Goal: Contribute content: Contribute content

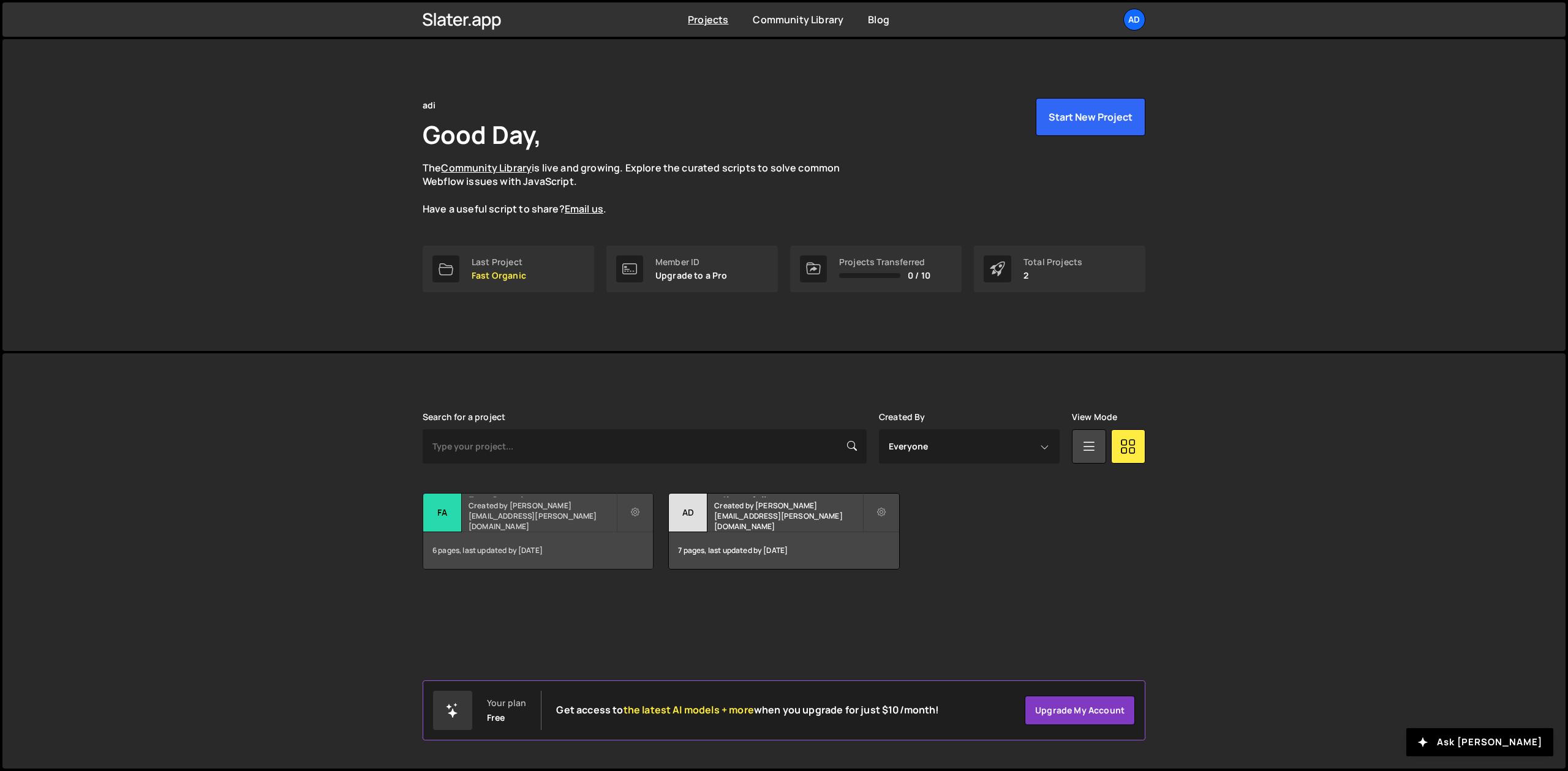
click at [488, 497] on h2 "Fast Organic" at bounding box center [542, 495] width 148 height 4
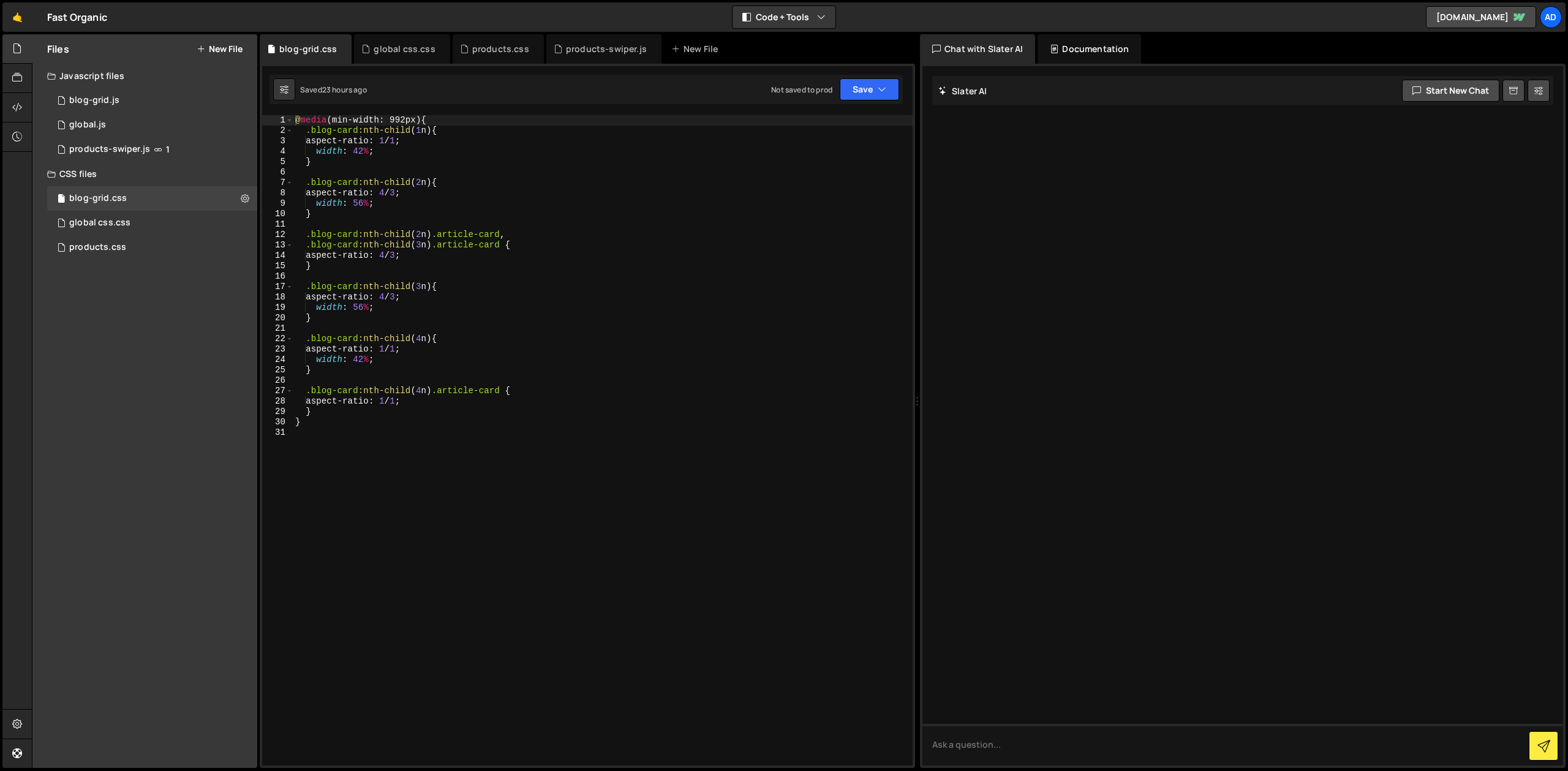
click at [221, 47] on button "New File" at bounding box center [219, 49] width 46 height 10
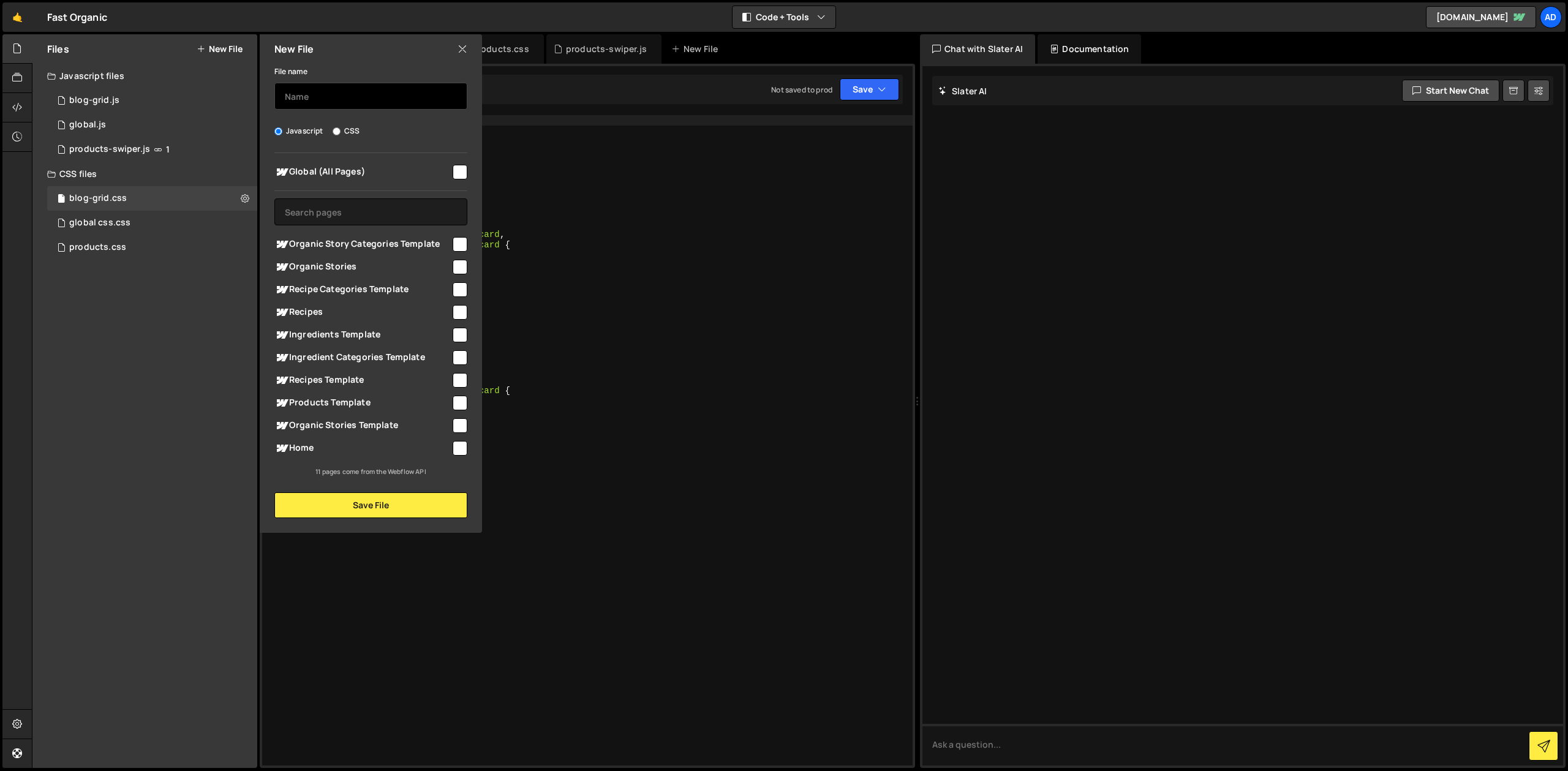
click at [322, 99] on input "text" at bounding box center [370, 96] width 193 height 27
type input "b"
type input "article"
click at [338, 135] on input "CSS" at bounding box center [336, 131] width 8 height 8
radio input "true"
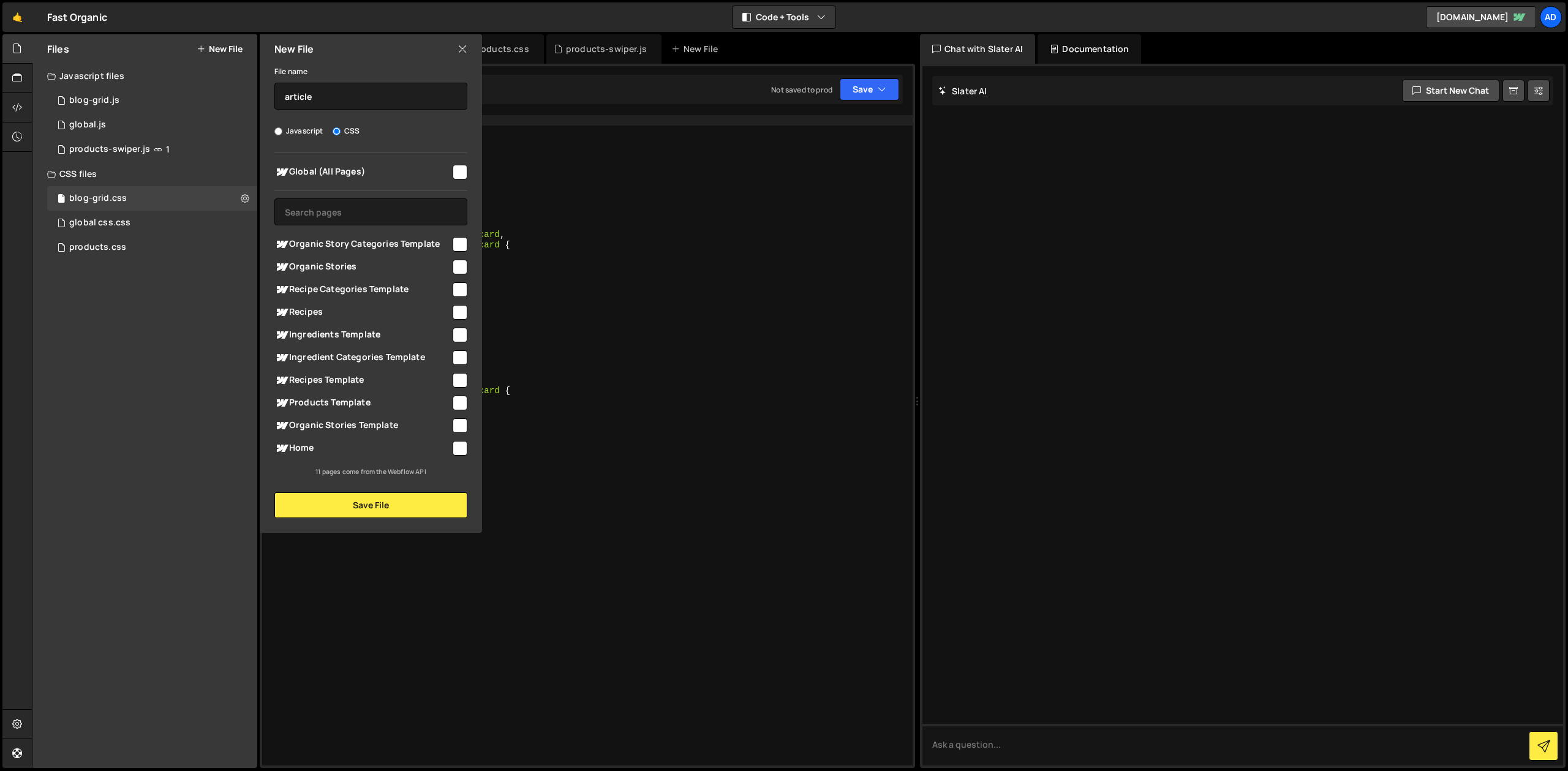
click at [466, 241] on input "checkbox" at bounding box center [459, 244] width 15 height 15
click at [464, 245] on input "checkbox" at bounding box center [459, 244] width 15 height 15
checkbox input "false"
click at [460, 425] on input "checkbox" at bounding box center [459, 425] width 15 height 15
checkbox input "true"
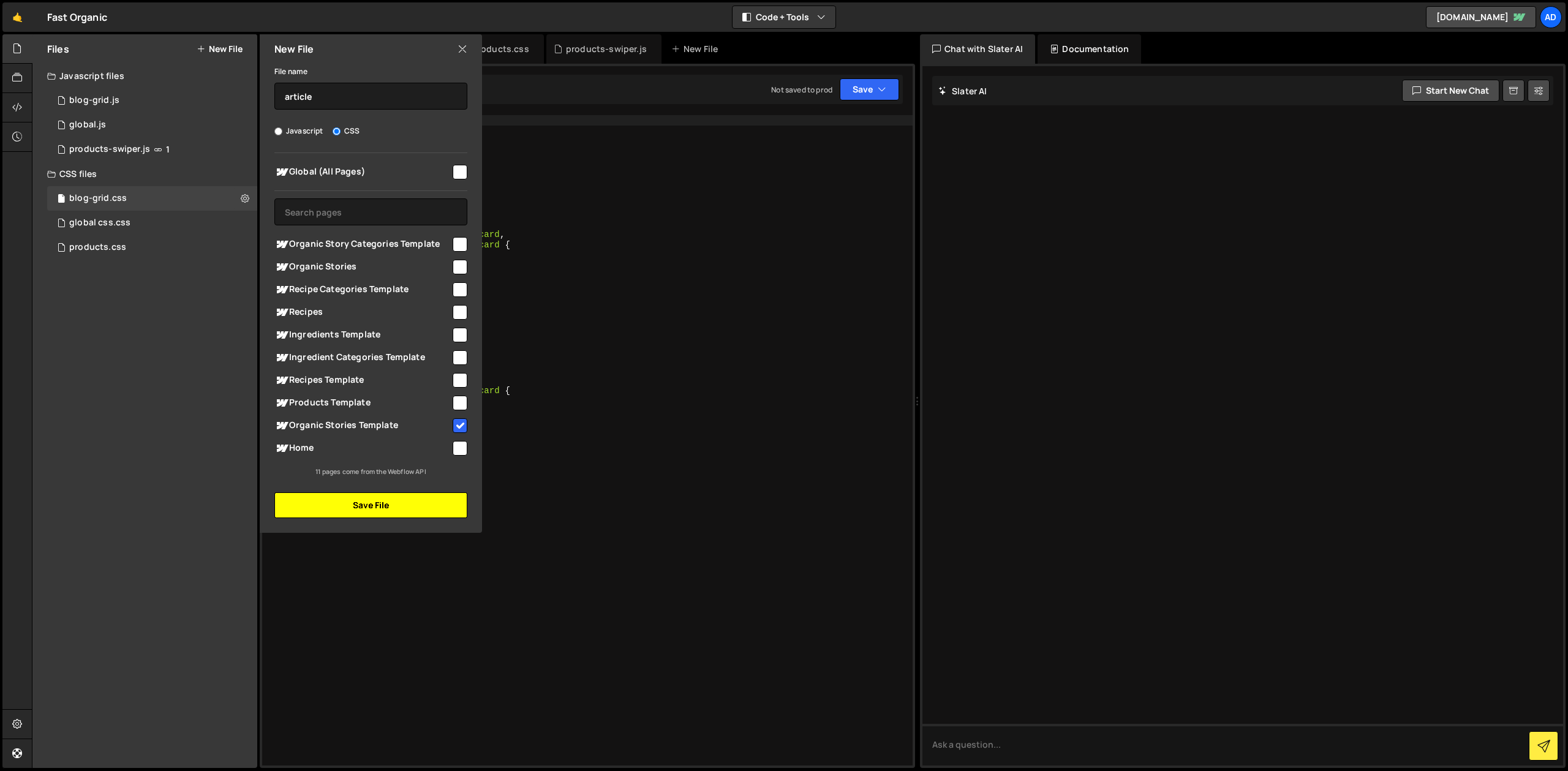
click at [435, 498] on button "Save File" at bounding box center [370, 505] width 193 height 26
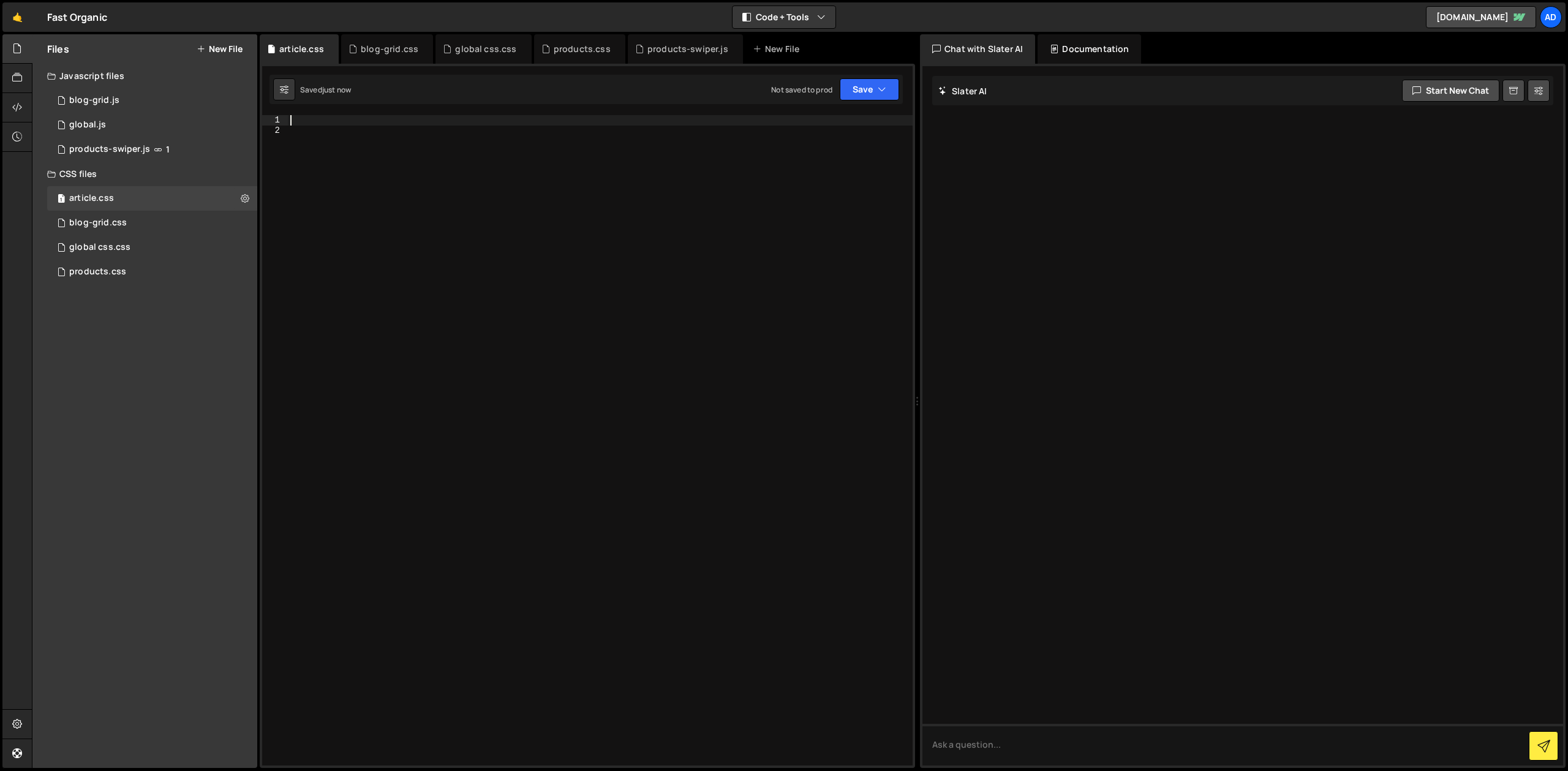
click at [380, 124] on div at bounding box center [600, 451] width 624 height 671
type textarea "r"
type textarea ".rt-blog h2 {}"
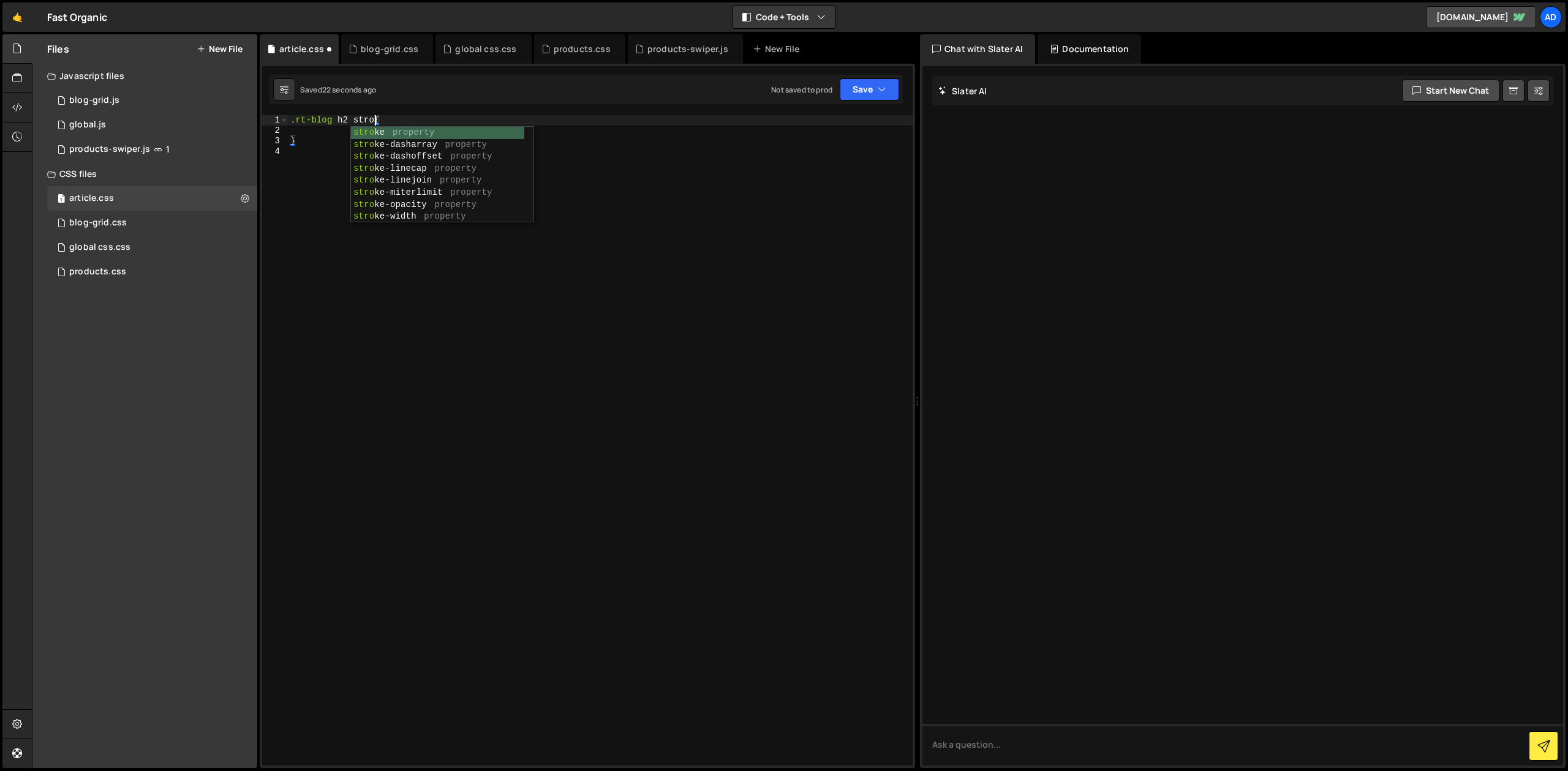
scroll to position [0, 6]
type textarea ".rt-blog h2 strong {"
type textarea "o"
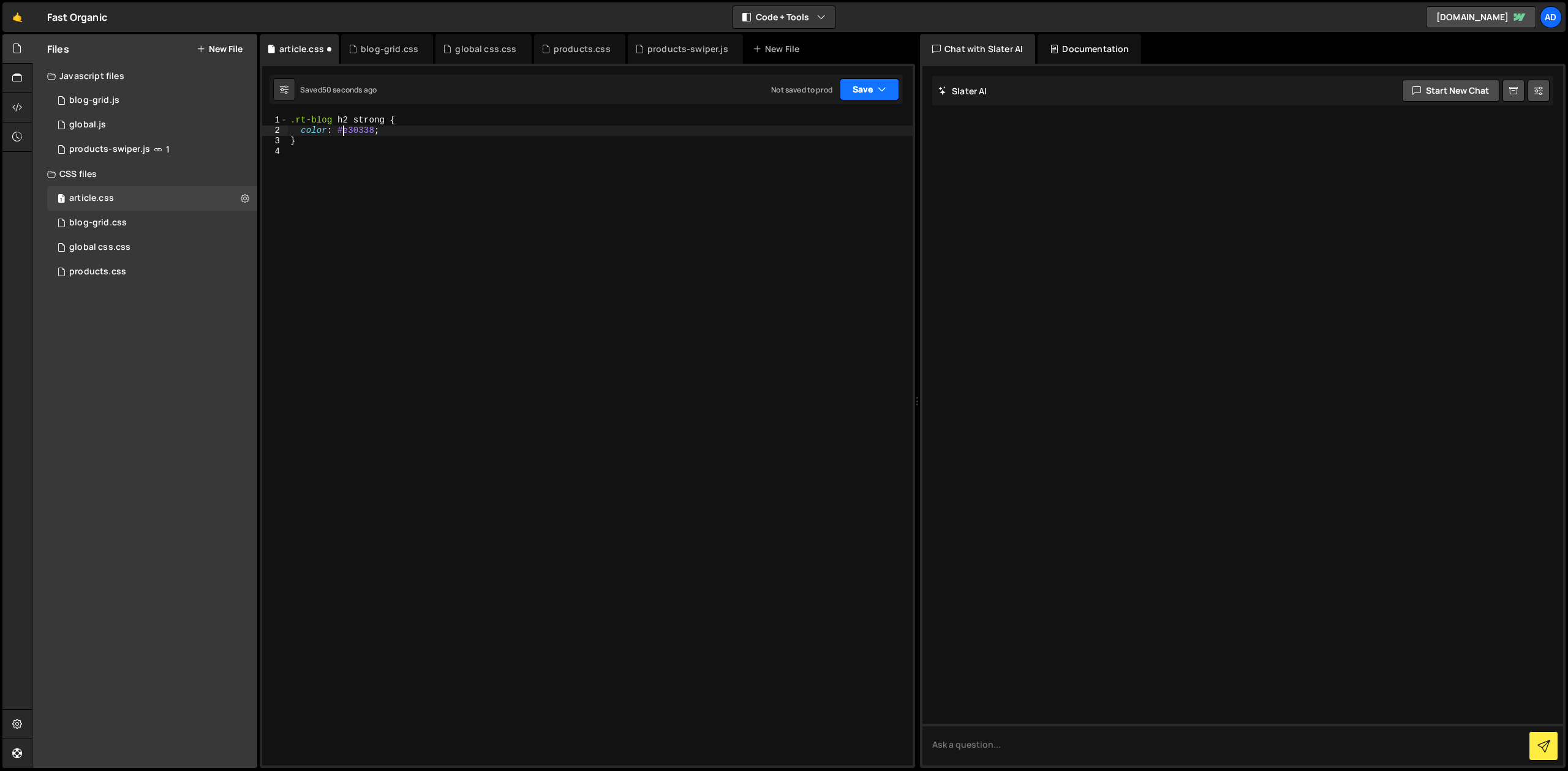
click at [860, 88] on button "Save" at bounding box center [869, 89] width 59 height 22
click at [833, 123] on div "Save to Staging S" at bounding box center [828, 119] width 128 height 12
click at [349, 119] on div ".rt-blog h2 strong { color : #e30338 ; }" at bounding box center [600, 451] width 624 height 671
drag, startPoint x: 353, startPoint y: 121, endPoint x: 250, endPoint y: 120, distance: 103.0
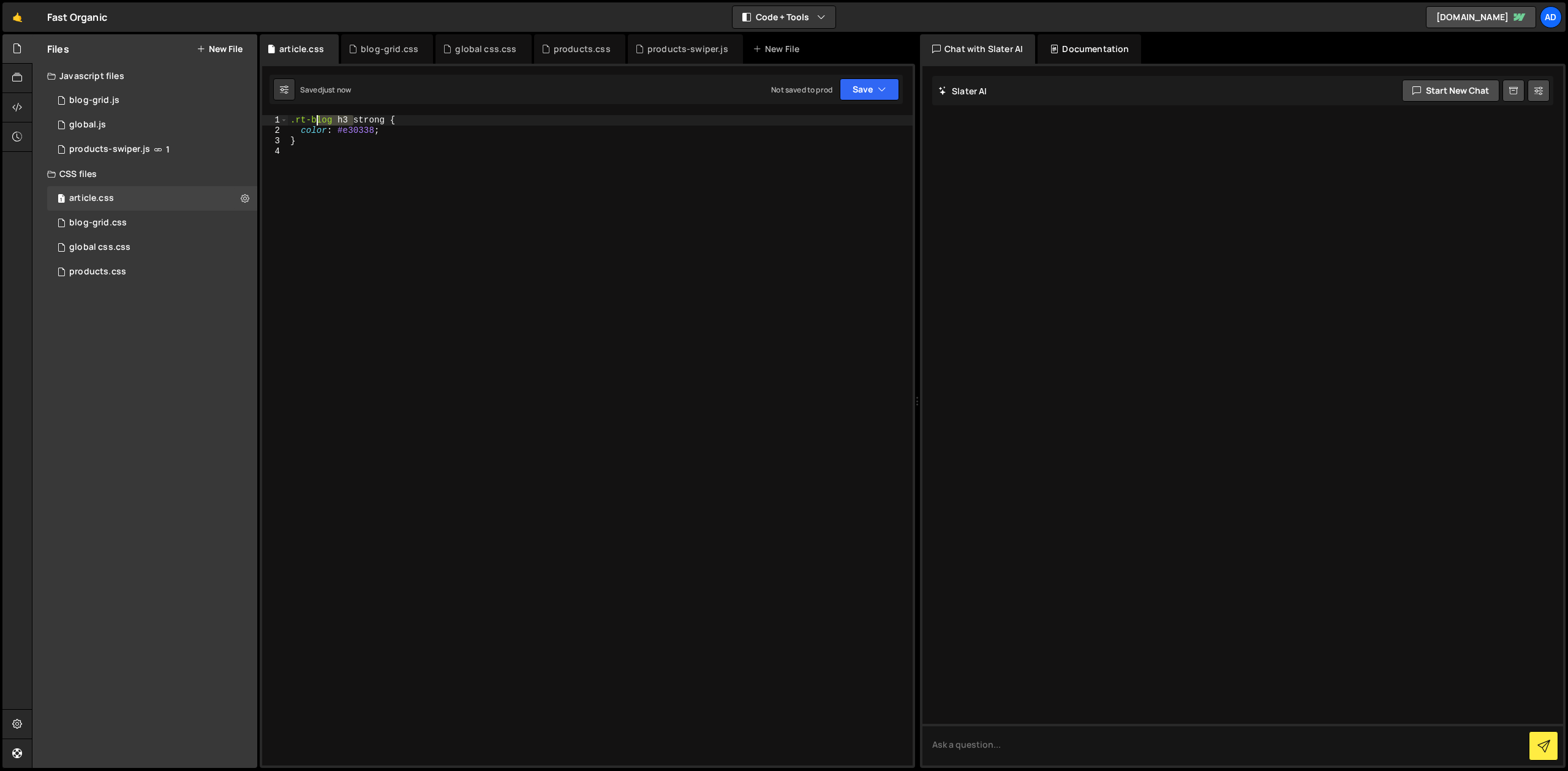
click at [288, 120] on div ".rt-blog h3 strong { color : #e30338 ; }" at bounding box center [600, 440] width 624 height 650
click at [293, 123] on div ".rt-blog h3 strong { color : #e30338 ; }" at bounding box center [600, 440] width 624 height 650
type textarea ".rt-blog h3 strong {"
paste textarea ".rt-blog h3"
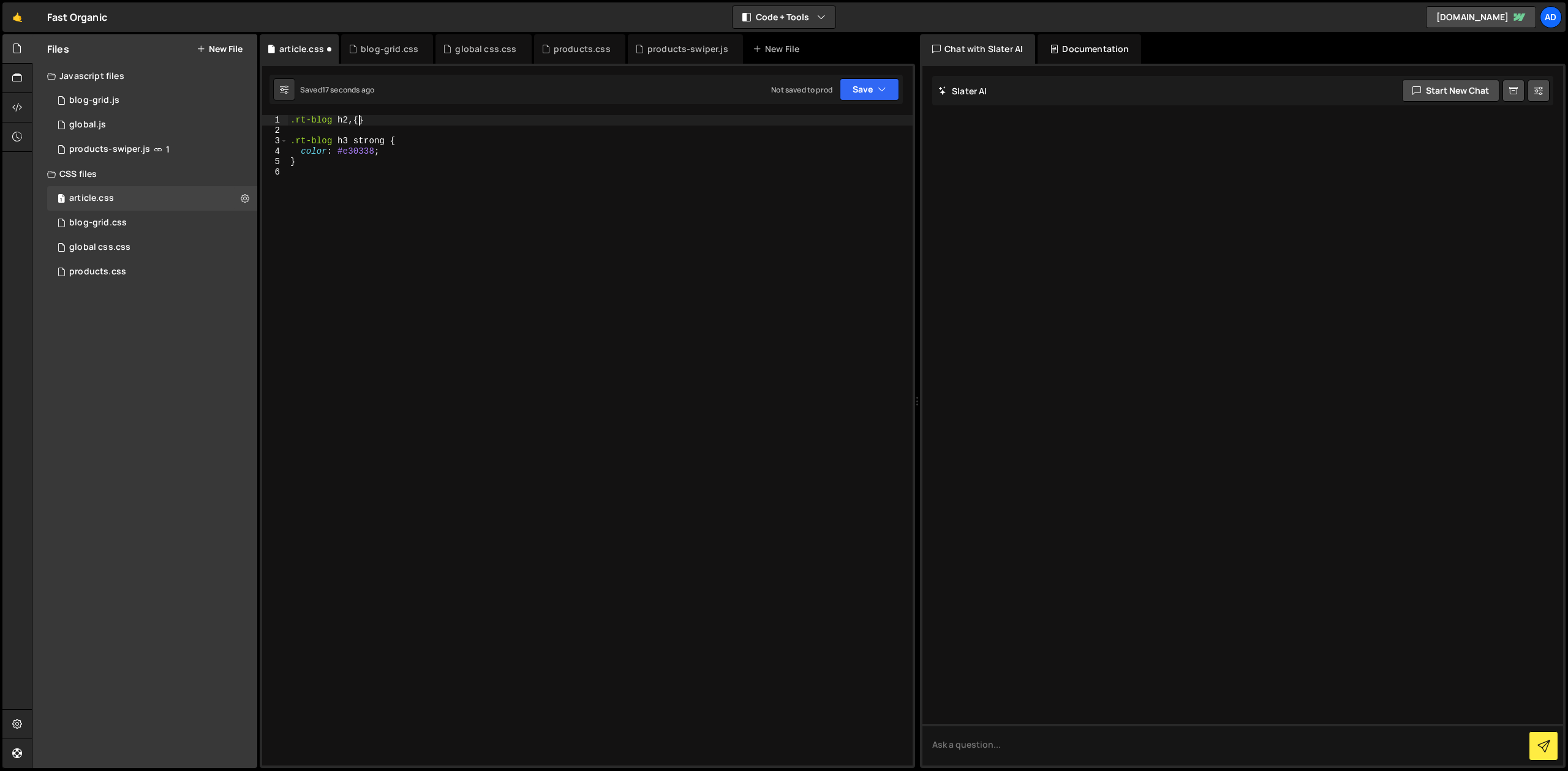
paste textarea ".rt-blog h2"
type textarea ".rt-blog h2, .rt-blog h3 {}"
click at [466, 121] on div ".rt-blog h2 , .rt-blog h3 { font-size : ; } .rt-blog h3 strong { color : #e3033…" at bounding box center [600, 451] width 624 height 671
type textarea ".rt-blog h2, .rt-blog h3 {"
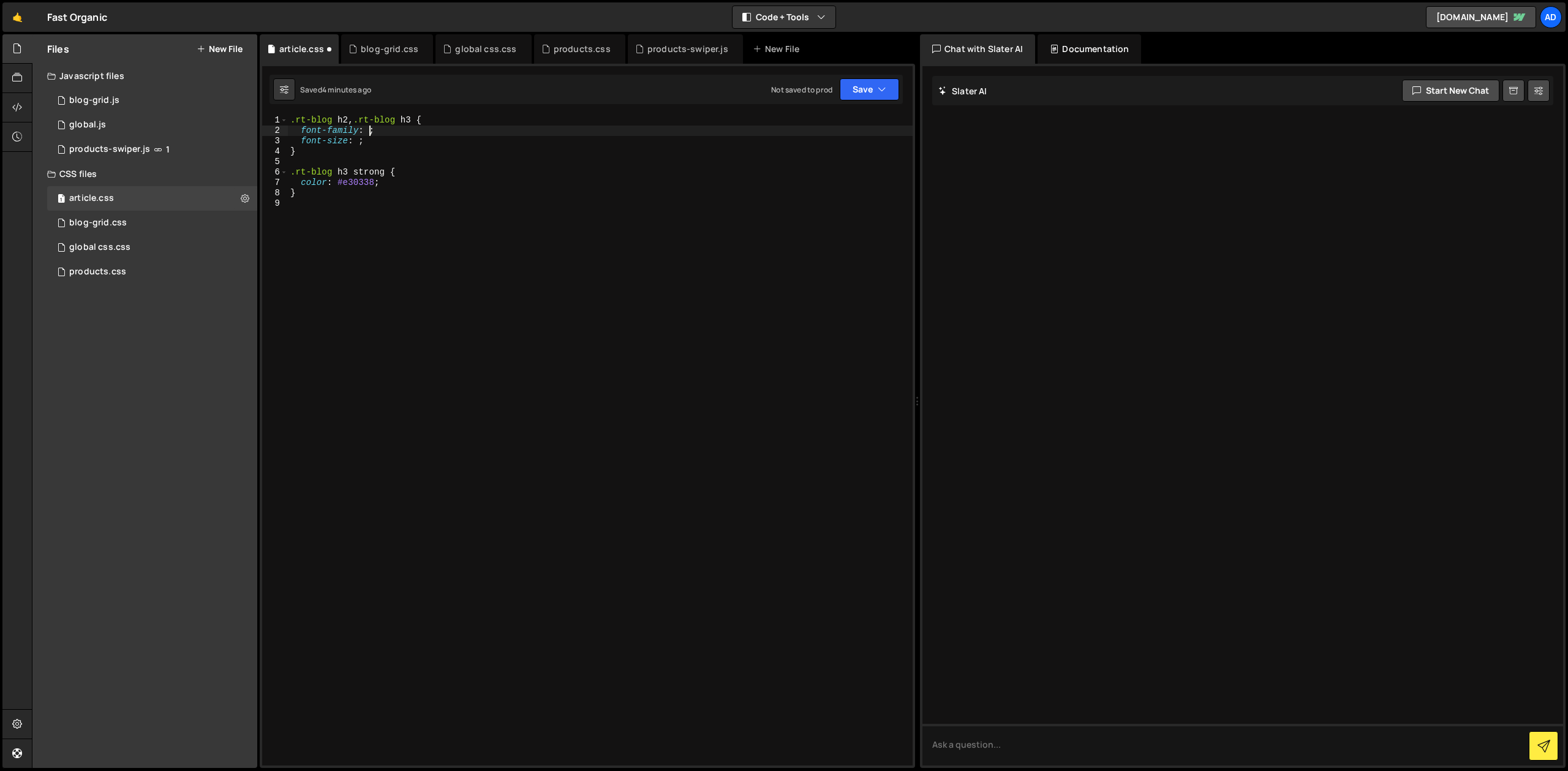
scroll to position [0, 5]
paste textarea ""Antique Olive Std Nord",Impact,sans-serif"
click at [357, 142] on div ".rt-blog h2 , .rt-blog h3 { font-family : " Antique Olive Std Nord " , Impact ,…" at bounding box center [600, 451] width 624 height 671
type textarea "font-size: 26px;"
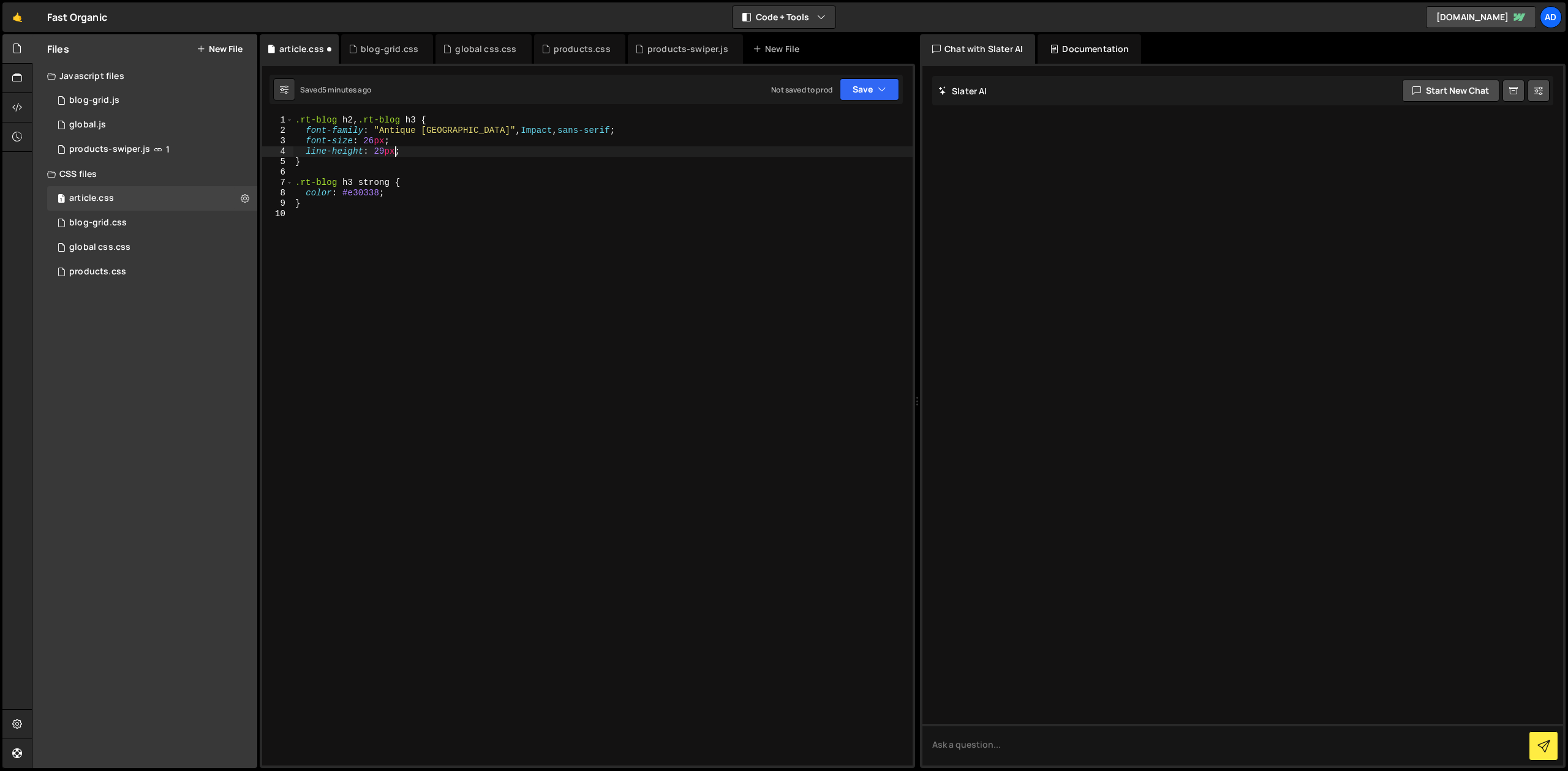
type textarea "line-height: 29px;"
paste textarea "#93c11f"
click at [483, 171] on div ".rt-blog h2 , .rt-blog h3 { font-family : " Antique Olive Std Nord " , Impact ,…" at bounding box center [602, 451] width 620 height 671
type textarea "}"
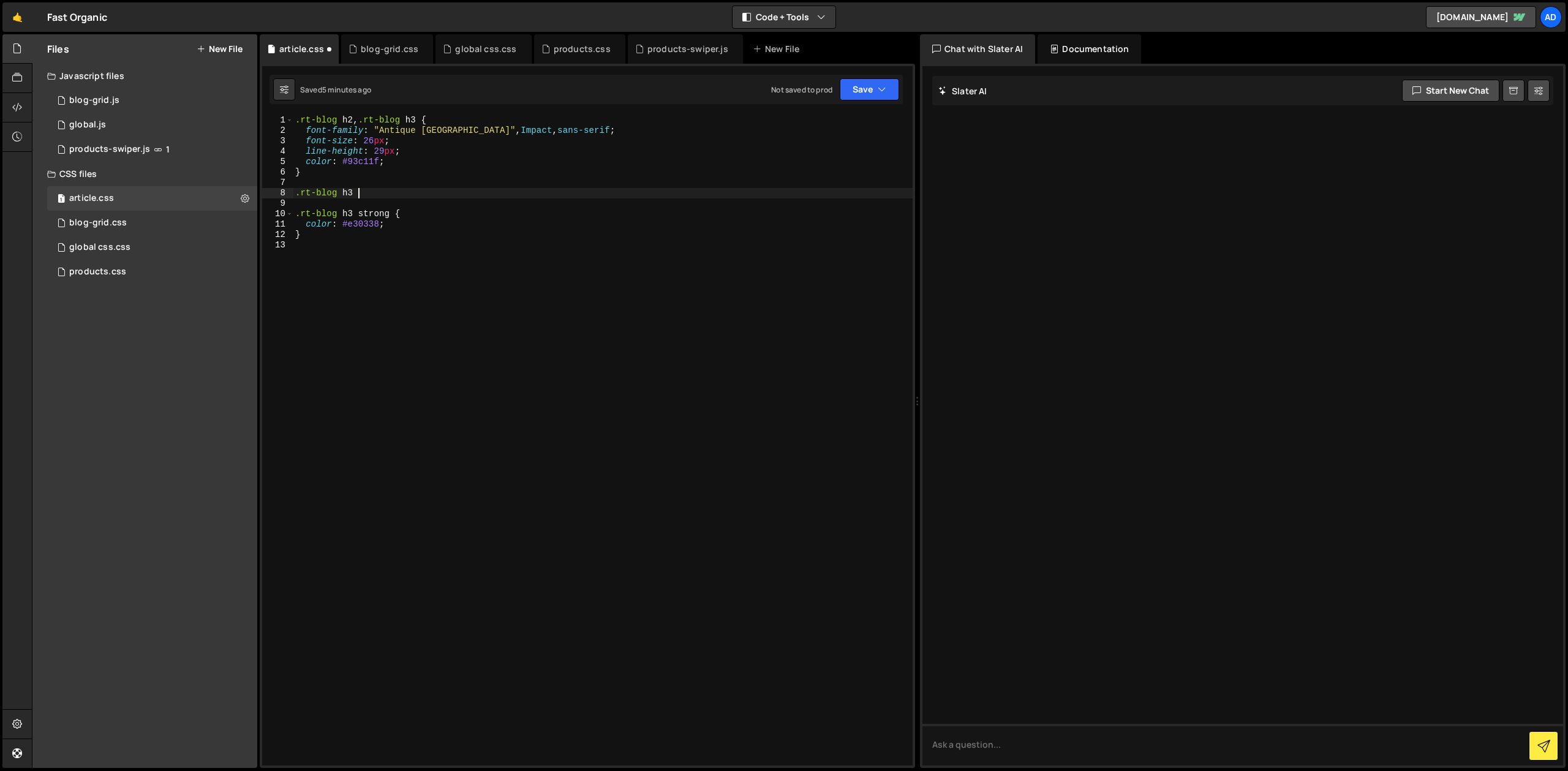
scroll to position [0, 4]
type textarea ".rt-blog h3 {}"
type textarea "font-size: 20px;"
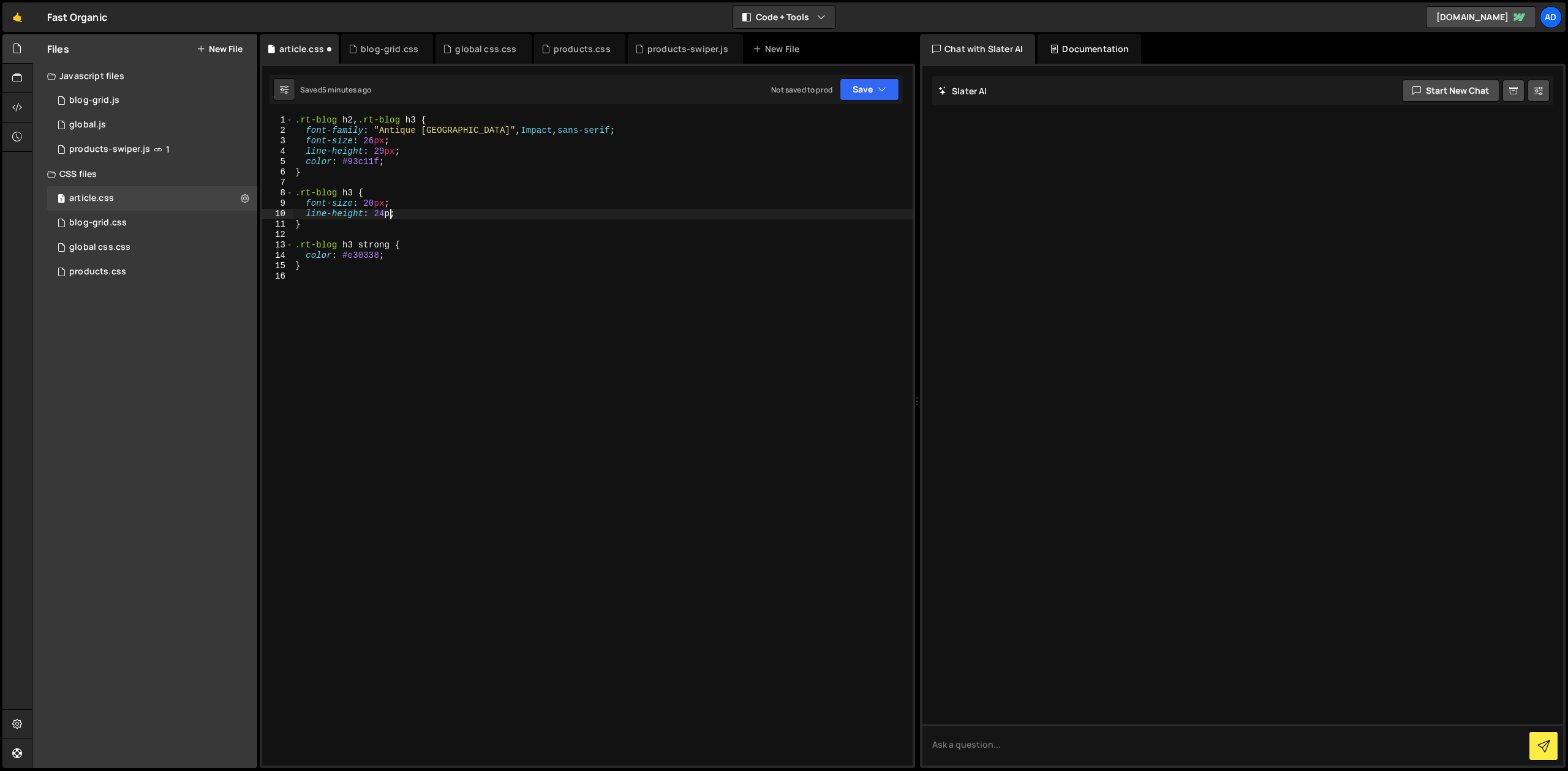
type textarea "line-height: 24px;"
click at [412, 162] on div ".rt-blog h2 , .rt-blog h3 { font-family : " Antique Olive Std Nord " , Impact ,…" at bounding box center [602, 451] width 620 height 671
type textarea "color: #93c11f;"
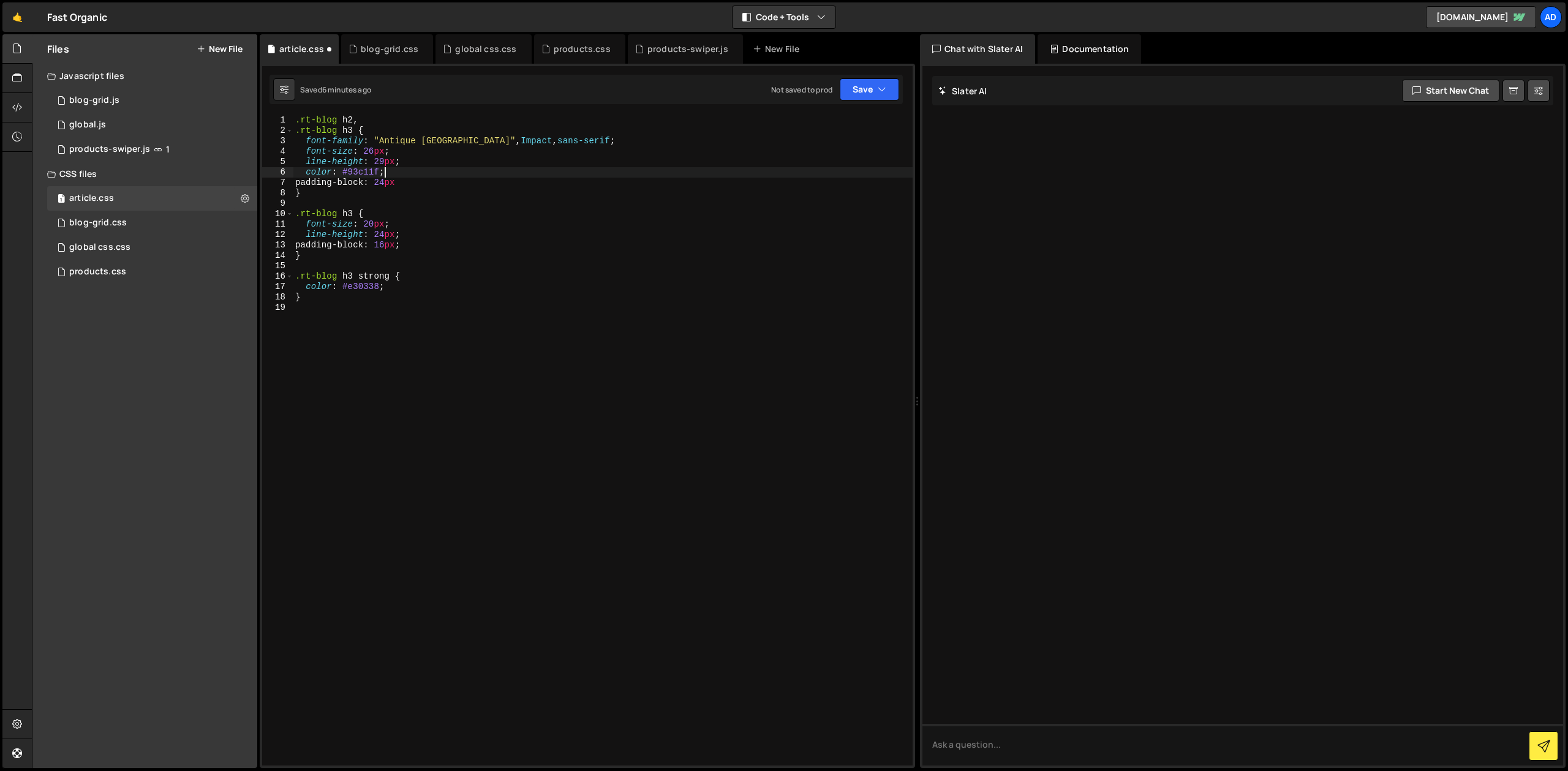
scroll to position [0, 6]
click at [433, 185] on div ".rt-blog h2 , .rt-blog h3 { font-family : " Antique Olive Std Nord " , Impact ,…" at bounding box center [602, 451] width 620 height 671
type textarea "padding-block: 24px"
click at [404, 181] on div ".rt-blog h2 , .rt-blog h3 { font-family : " Antique Olive Std Nord " , Impact ,…" at bounding box center [602, 451] width 620 height 671
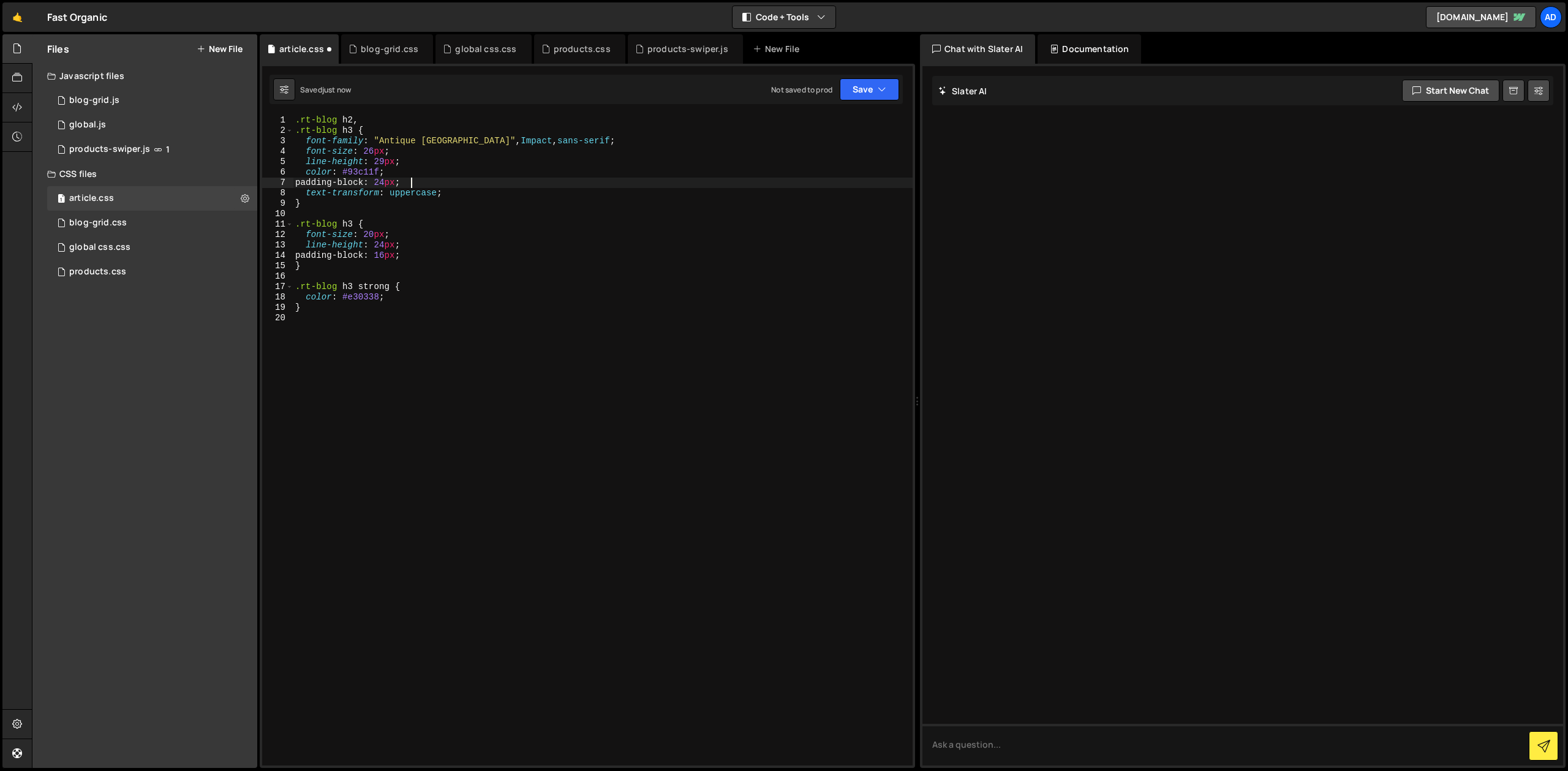
scroll to position [0, 8]
click at [352, 312] on div ".rt-blog h2 , .rt-blog h3 { font-family : " Antique Olive Std Nord " , Impact ,…" at bounding box center [602, 451] width 620 height 671
type textarea "}"
type textarea ".rt-blog p {}"
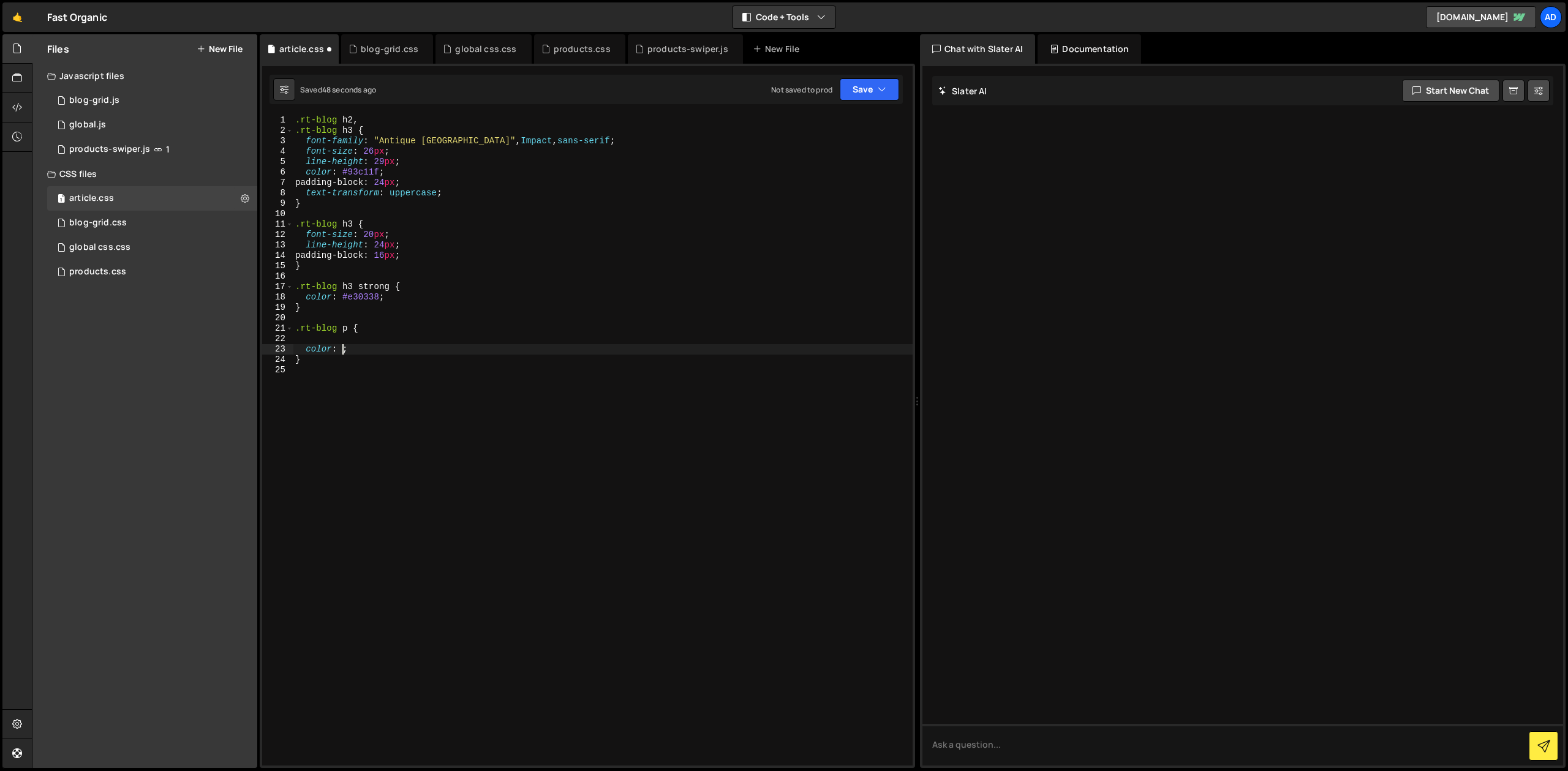
paste textarea "#171717;"
type textarea "color: #171717;"
